Goal: Transaction & Acquisition: Purchase product/service

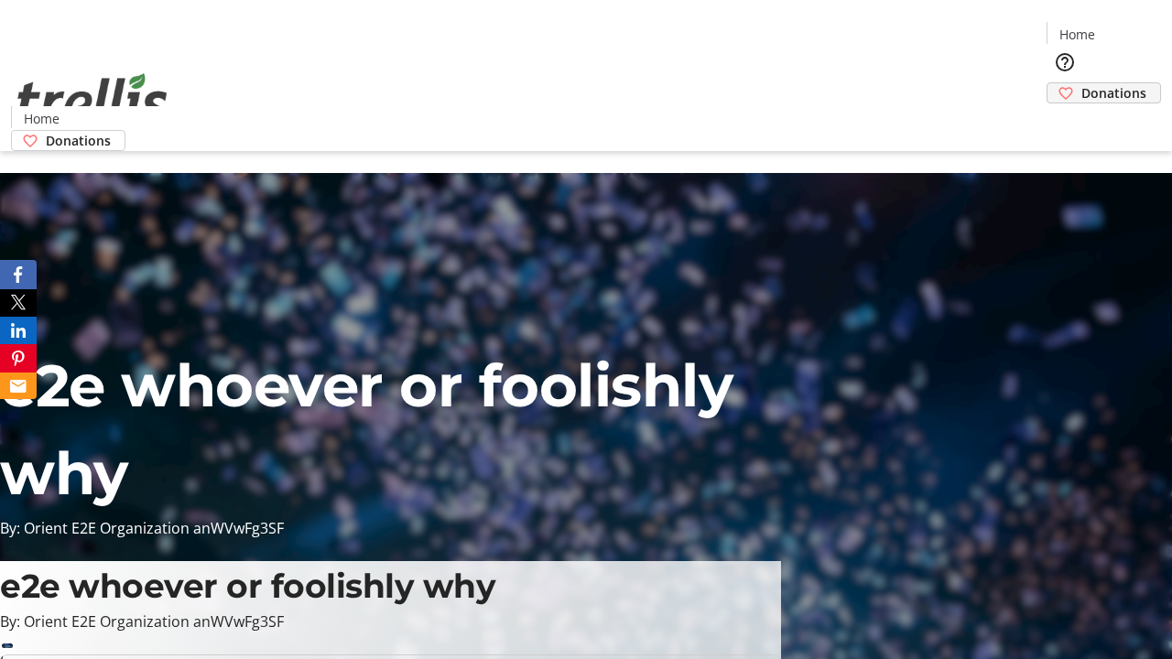
click at [1081, 83] on span "Donations" at bounding box center [1113, 92] width 65 height 19
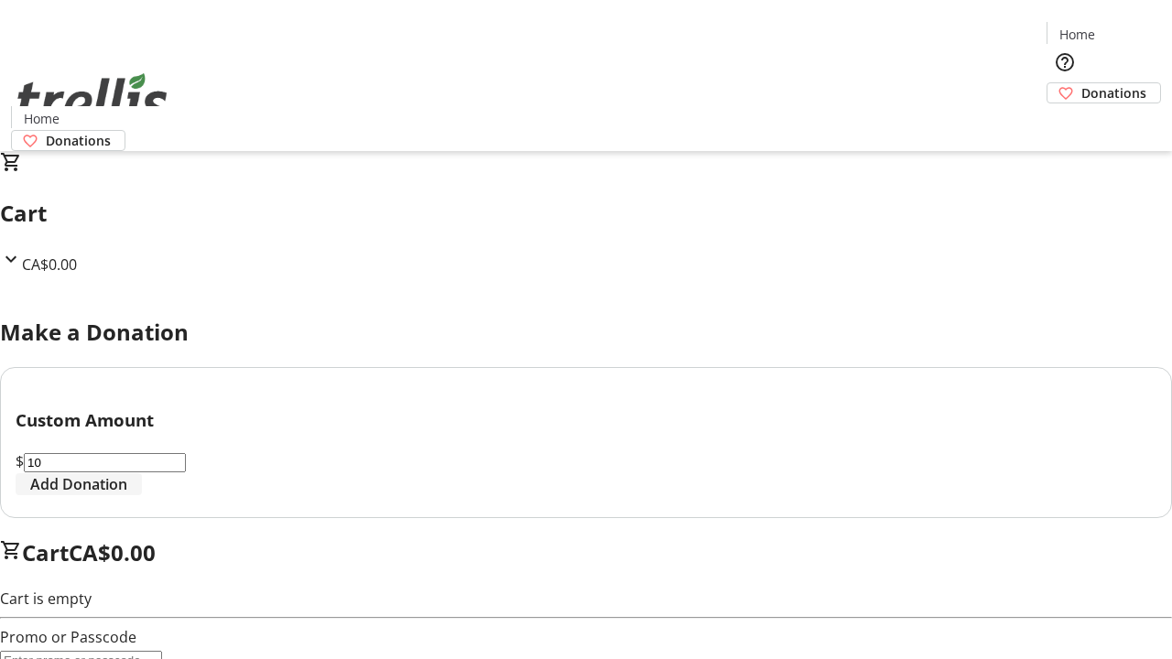
click at [127, 495] on span "Add Donation" at bounding box center [78, 484] width 97 height 22
